Goal: Find specific page/section: Find specific page/section

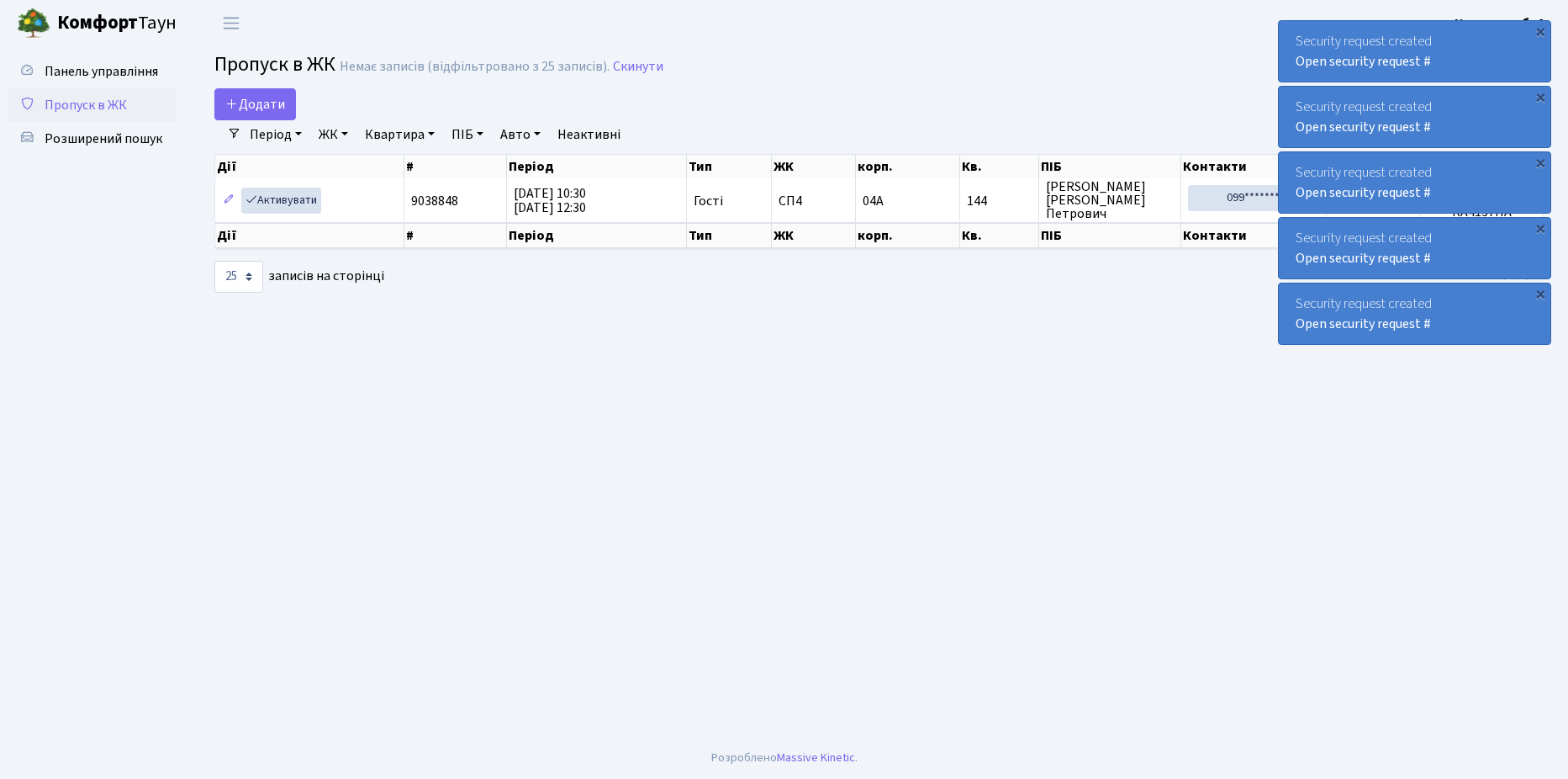
select select "25"
click at [102, 137] on span "Розширений пошук" at bounding box center [103, 139] width 118 height 18
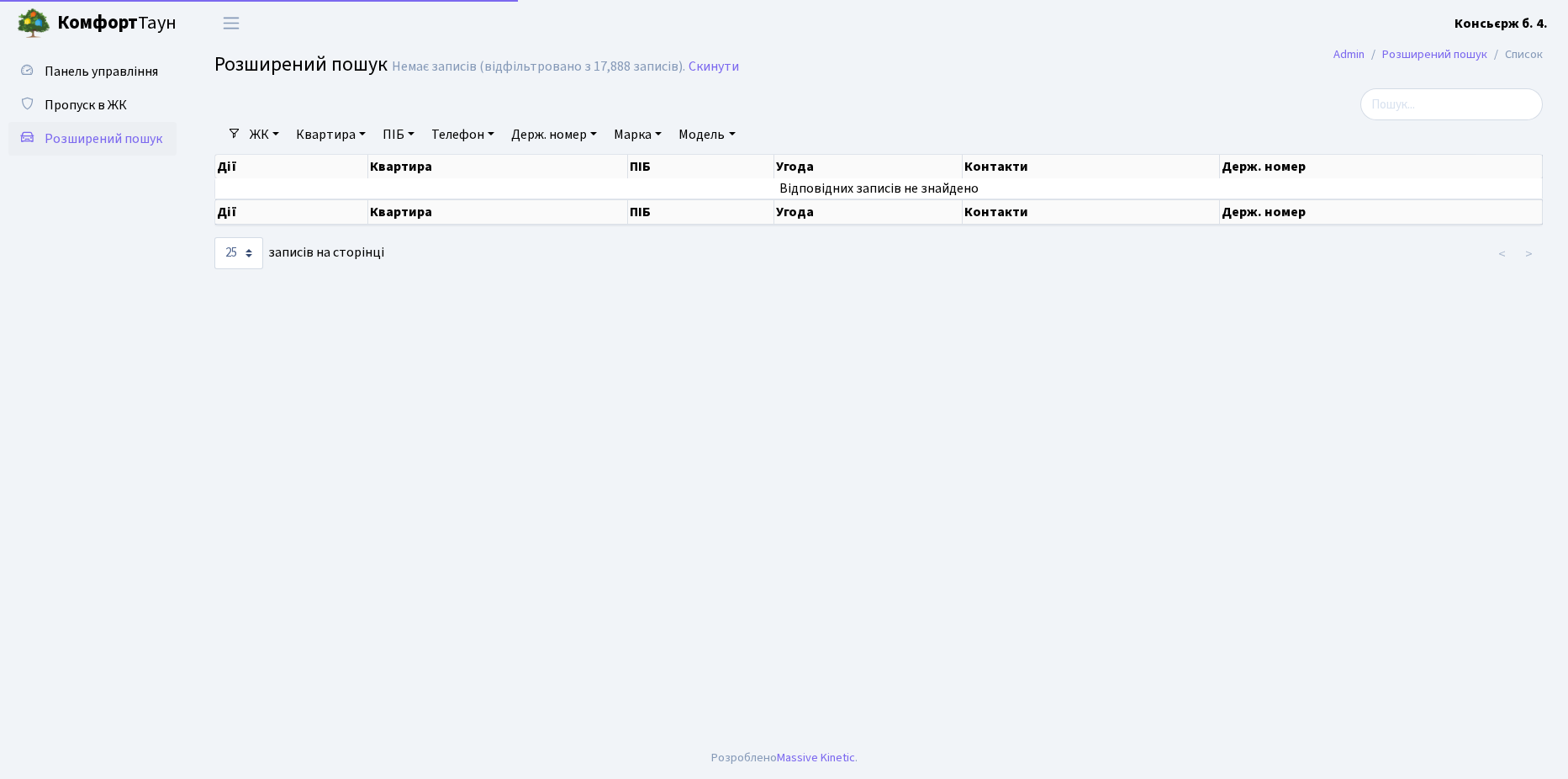
select select "25"
click at [93, 105] on span "Пропуск в ЖК" at bounding box center [85, 105] width 82 height 18
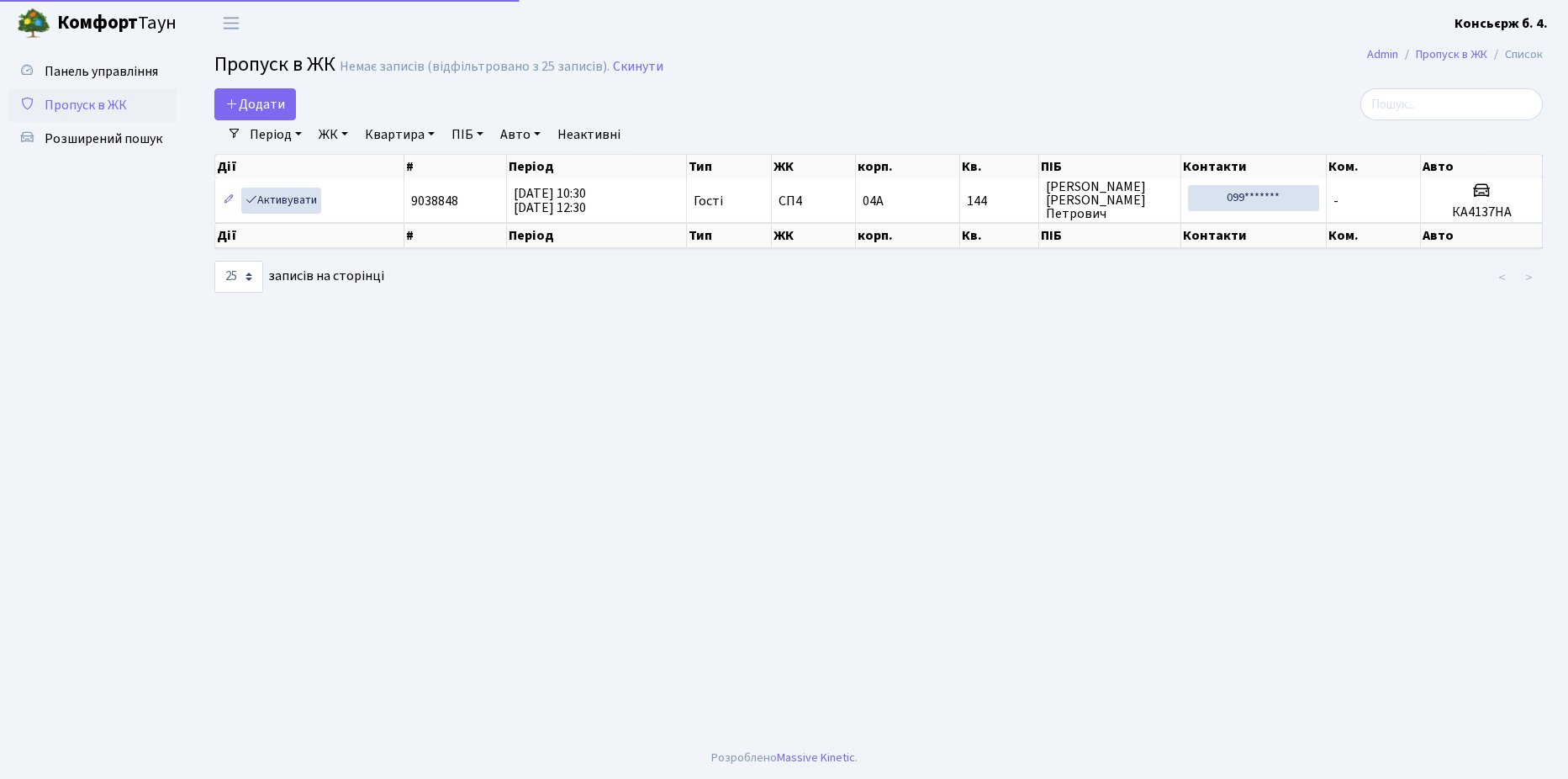
select select "25"
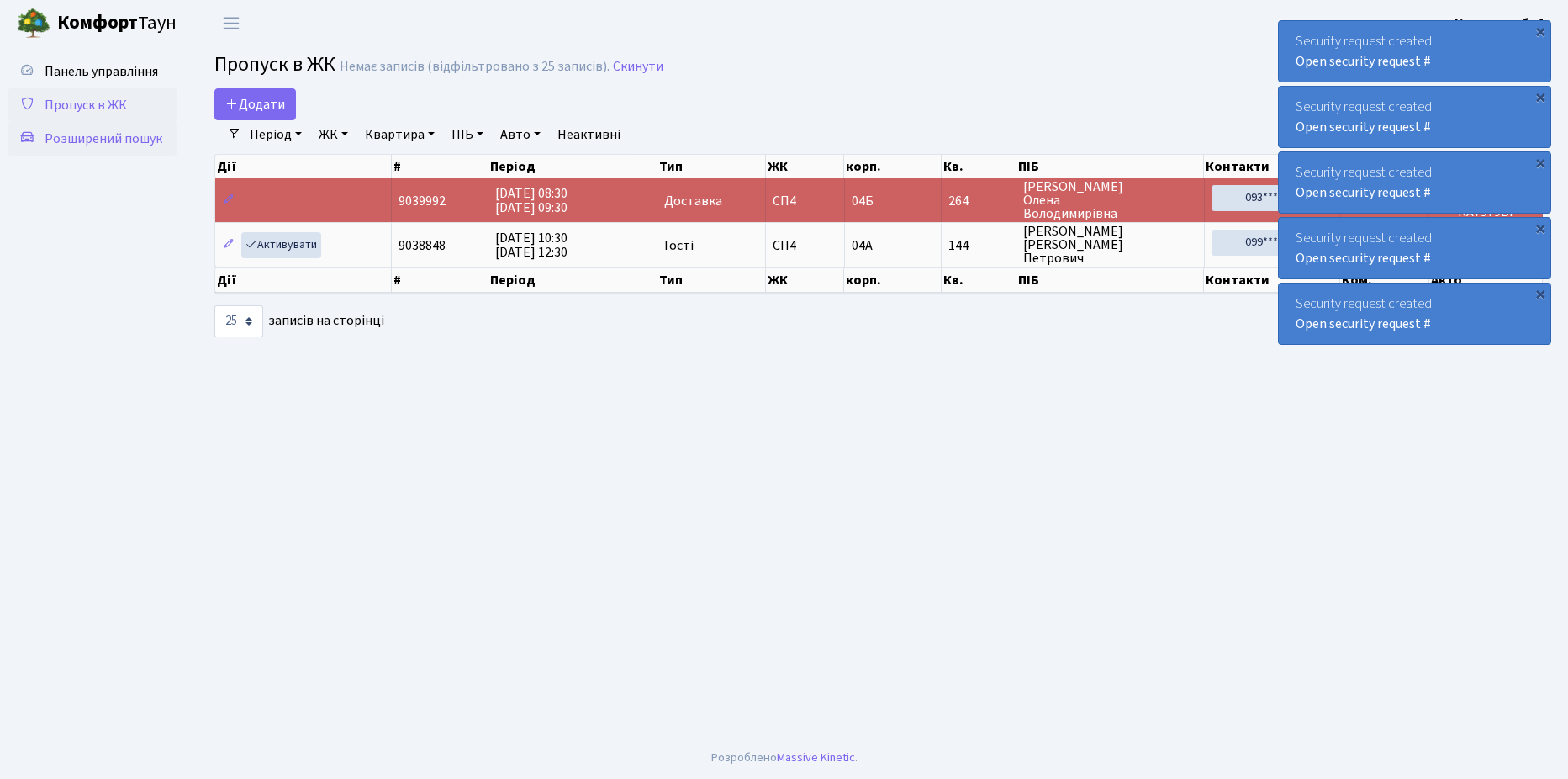
click at [114, 137] on span "Розширений пошук" at bounding box center [103, 139] width 118 height 18
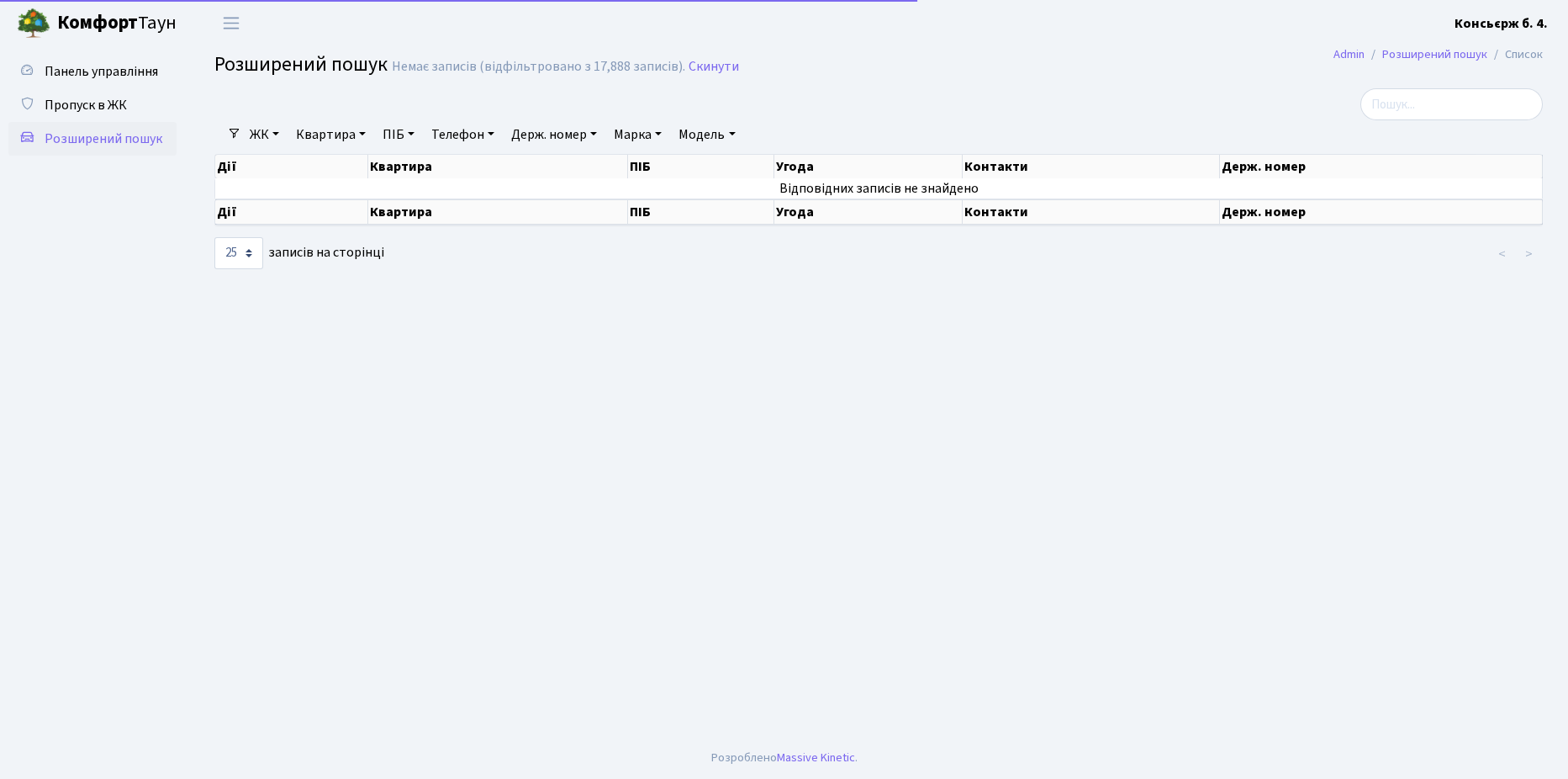
select select "25"
click at [85, 104] on span "Пропуск в ЖК" at bounding box center [85, 105] width 82 height 18
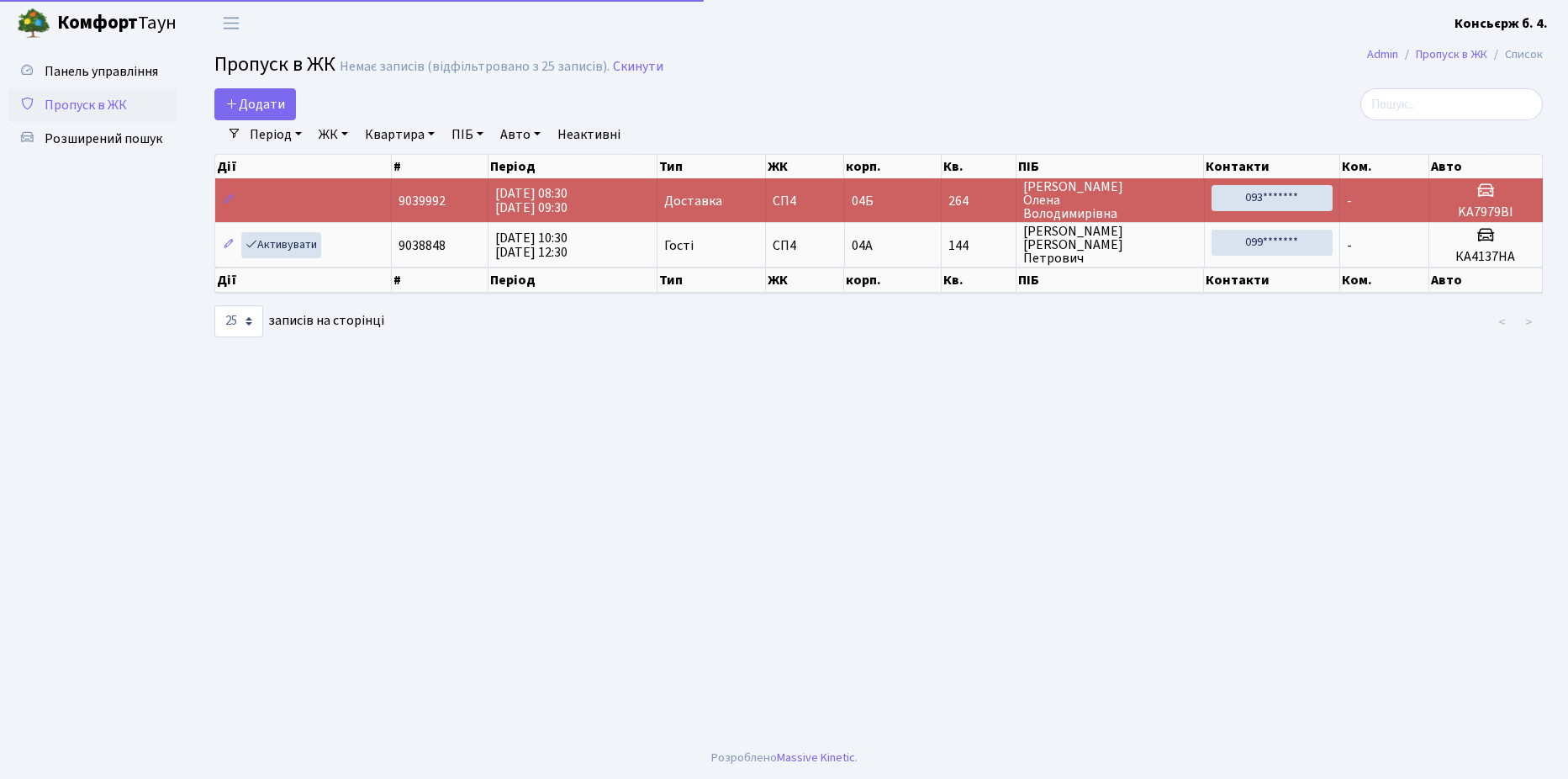
select select "25"
